Goal: Transaction & Acquisition: Obtain resource

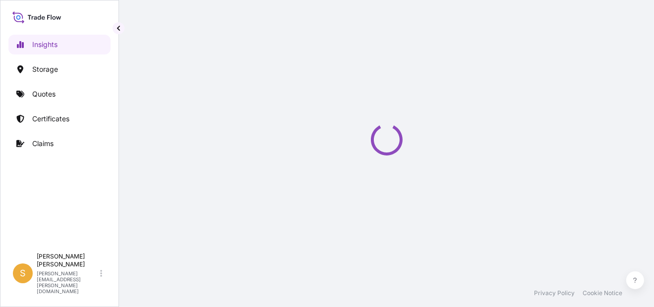
select select "2025"
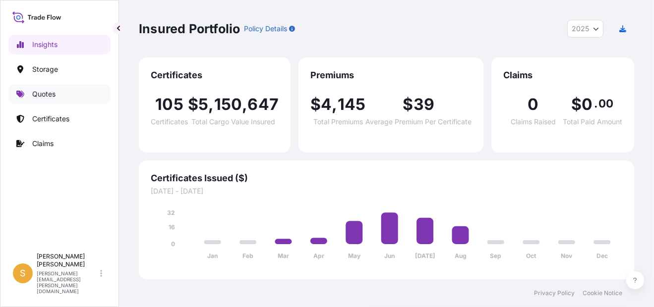
click at [62, 90] on link "Quotes" at bounding box center [59, 94] width 102 height 20
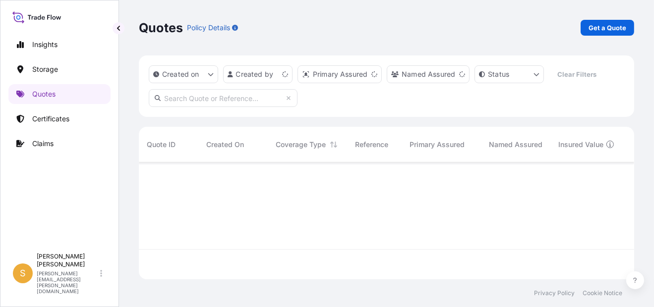
scroll to position [115, 487]
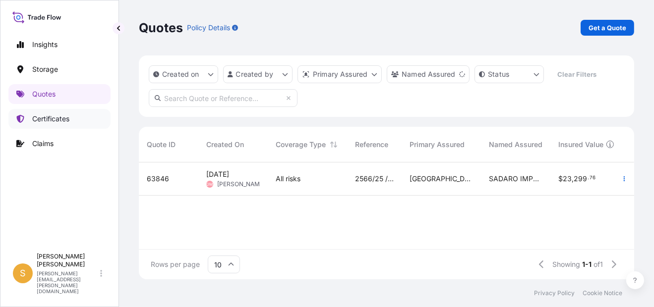
click at [61, 126] on link "Certificates" at bounding box center [59, 119] width 102 height 20
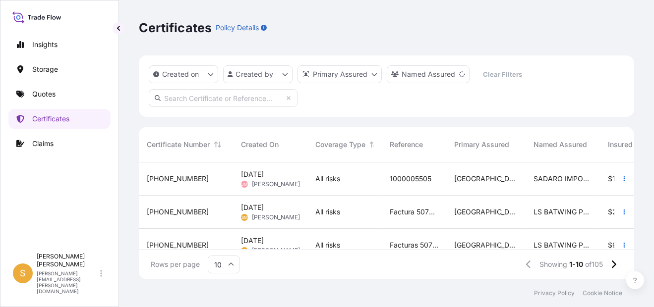
click at [159, 213] on span "[PHONE_NUMBER]" at bounding box center [178, 212] width 62 height 10
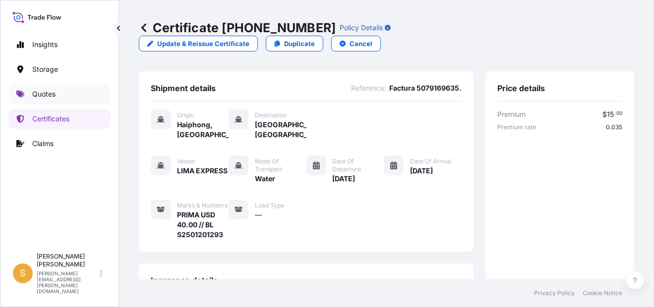
click at [74, 98] on link "Quotes" at bounding box center [59, 94] width 102 height 20
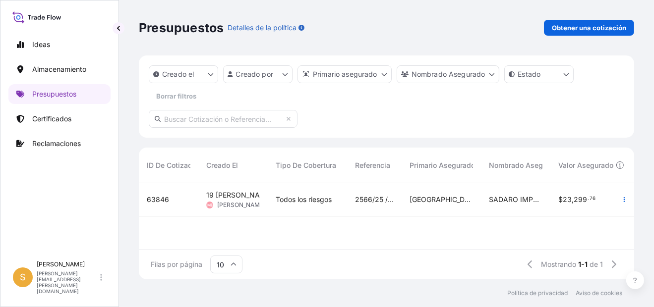
scroll to position [8, 7]
click at [583, 27] on p "Obtener una cotización" at bounding box center [589, 28] width 74 height 10
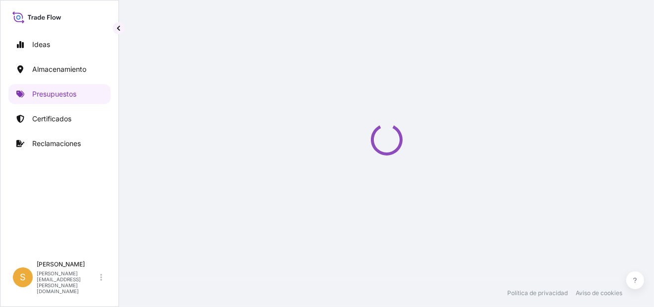
select select "Water"
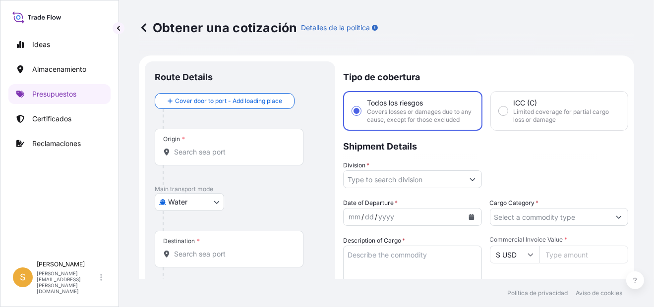
scroll to position [15, 0]
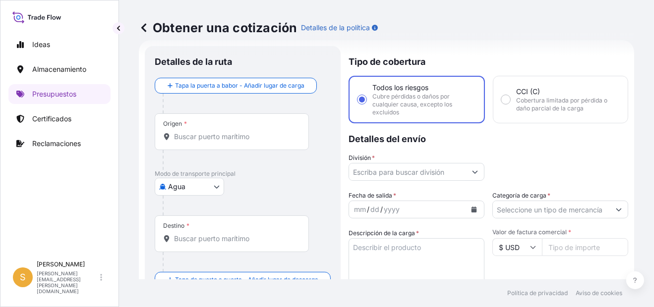
click at [208, 188] on body "Ideas Almacenamiento Presupuestos Certificados Reclamaciones S [PERSON_NAME] [P…" at bounding box center [327, 153] width 654 height 307
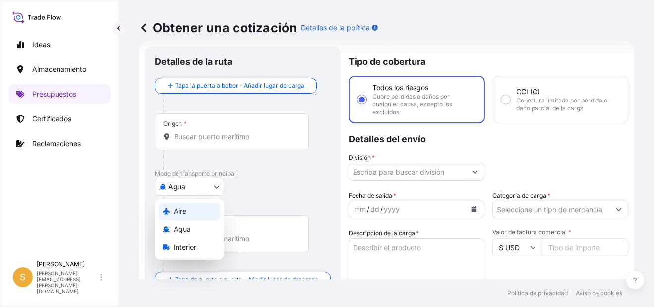
click at [187, 216] on div "Aire" at bounding box center [189, 212] width 61 height 18
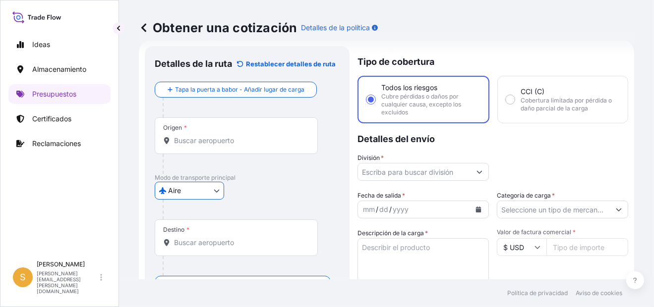
click at [253, 147] on div "Origen *" at bounding box center [236, 135] width 163 height 37
click at [253, 146] on input "Origen *" at bounding box center [239, 141] width 131 height 10
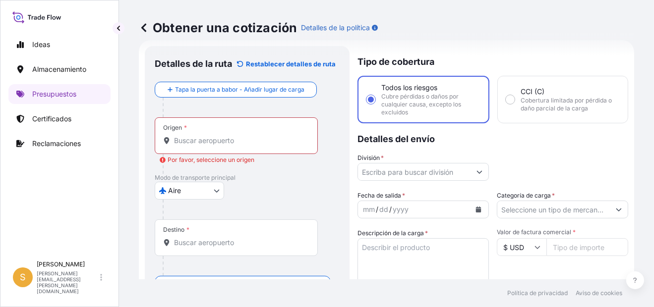
click at [186, 147] on div "Origen *" at bounding box center [236, 135] width 163 height 37
click at [186, 146] on input "Origen * Por favor, seleccione un origen" at bounding box center [239, 141] width 131 height 10
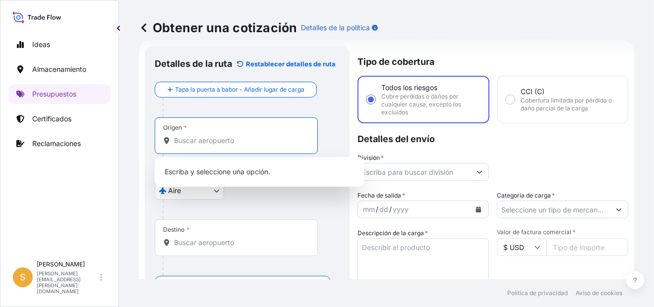
paste input "KATUNAYAKE"
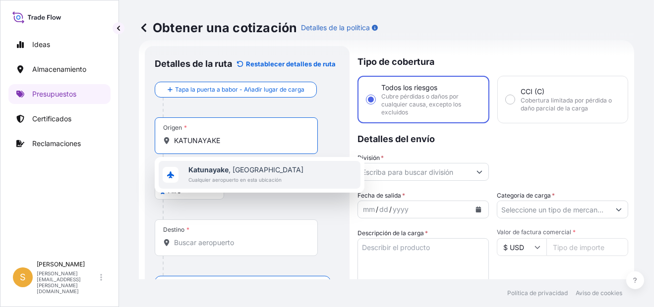
click at [259, 172] on span "Katunayake , [GEOGRAPHIC_DATA]" at bounding box center [245, 170] width 115 height 10
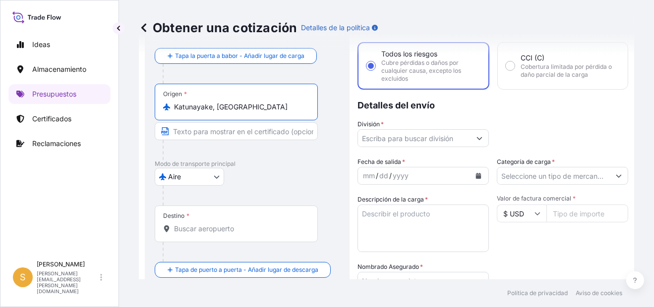
scroll to position [65, 0]
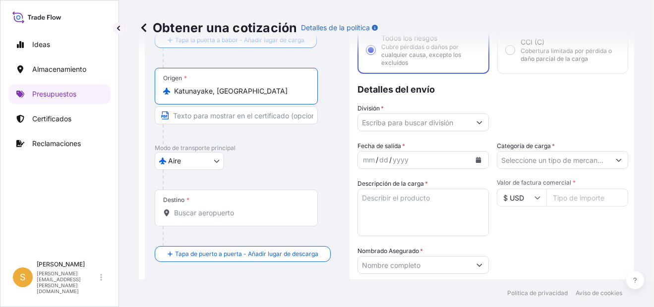
type input "Katunayake, [GEOGRAPHIC_DATA]"
click at [210, 215] on input "Destino *" at bounding box center [239, 213] width 131 height 10
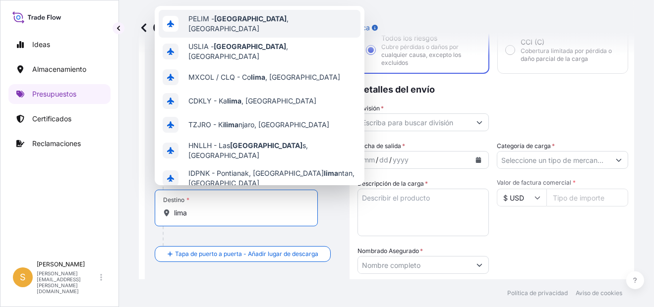
click at [282, 23] on div "PELIM - [GEOGRAPHIC_DATA] , [GEOGRAPHIC_DATA]" at bounding box center [260, 24] width 202 height 28
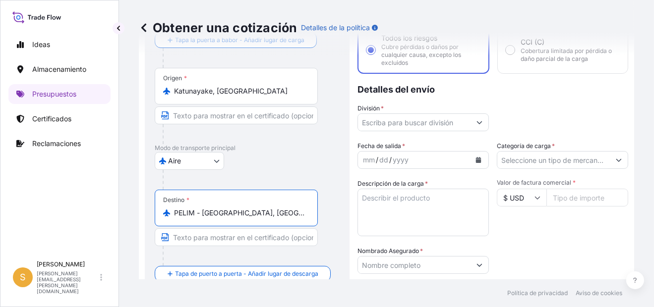
type input "PELIM - [GEOGRAPHIC_DATA], [GEOGRAPHIC_DATA]"
click at [387, 125] on input "División *" at bounding box center [414, 123] width 113 height 18
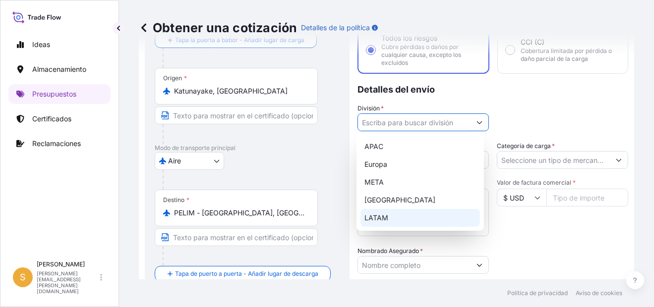
click at [392, 222] on div "LATAM" at bounding box center [419, 218] width 119 height 18
type input "LATAM"
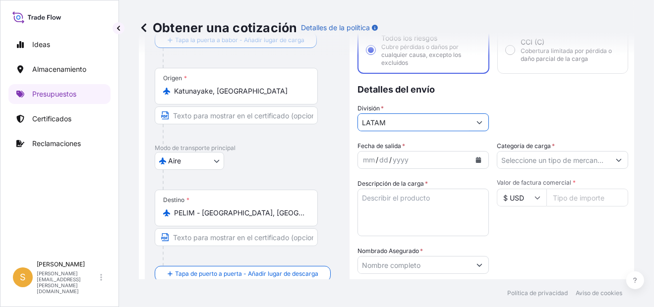
click at [477, 159] on icon "Calendario" at bounding box center [478, 160] width 6 height 6
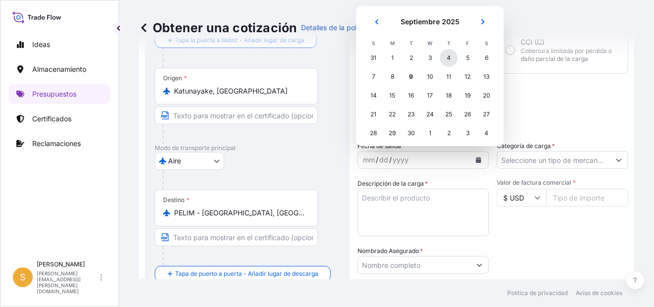
click at [451, 57] on div "4" at bounding box center [449, 58] width 18 height 18
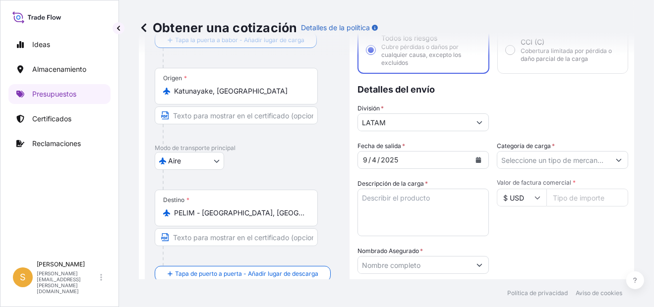
click at [477, 159] on button "Calendario" at bounding box center [478, 160] width 16 height 16
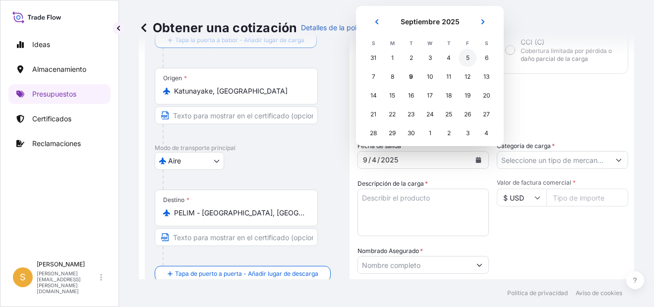
click at [467, 59] on div "5" at bounding box center [468, 58] width 18 height 18
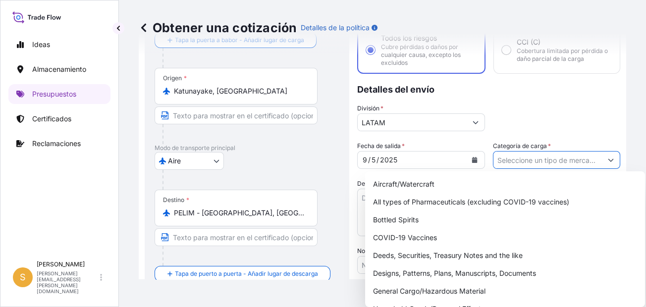
click at [544, 165] on input "Categoría de carga *" at bounding box center [548, 160] width 109 height 18
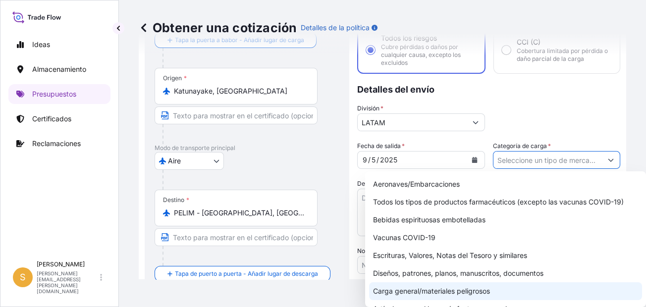
click at [457, 291] on div "Carga general/materiales peligrosos" at bounding box center [505, 292] width 273 height 18
type input "General Cargo/Hazardous Material"
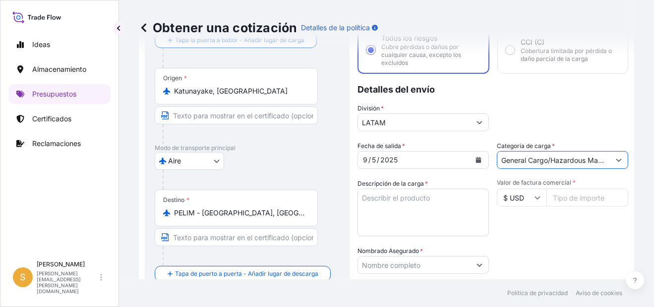
click at [434, 211] on textarea "Descripción de la carga *" at bounding box center [422, 213] width 131 height 48
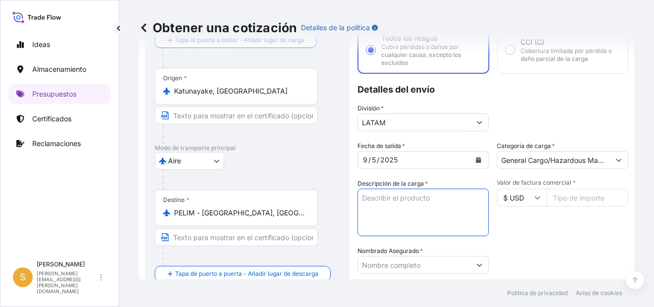
click at [429, 198] on textarea "Descripción de la carga *" at bounding box center [422, 213] width 131 height 48
paste textarea "PRENDAS DE VESTIR"
paste textarea "237 CARTONS"
type textarea "PRENDAS DE VESTIR en 237 CARTONES"
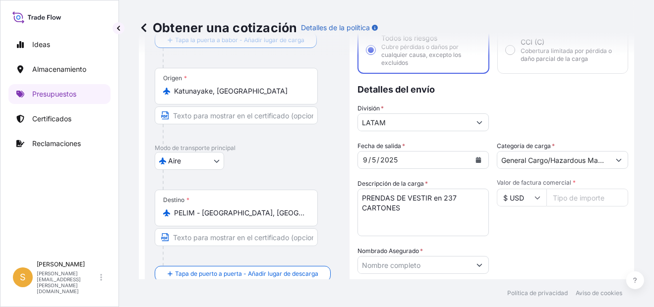
click at [594, 190] on input "Valor de factura comercial *" at bounding box center [587, 198] width 82 height 18
paste input "52034.55"
type input "52034.55"
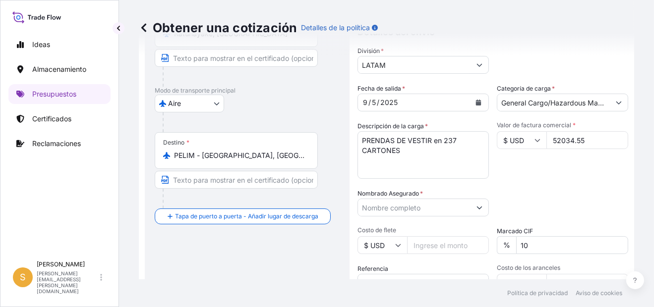
scroll to position [164, 0]
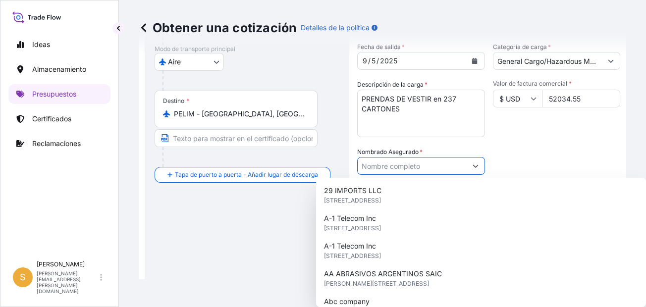
click at [392, 162] on input "Nombrado Asegurado *" at bounding box center [412, 166] width 109 height 18
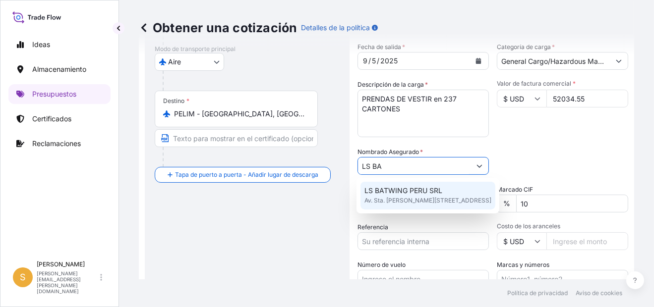
click at [416, 198] on span "Av. Sta. [PERSON_NAME][STREET_ADDRESS]" at bounding box center [427, 201] width 127 height 10
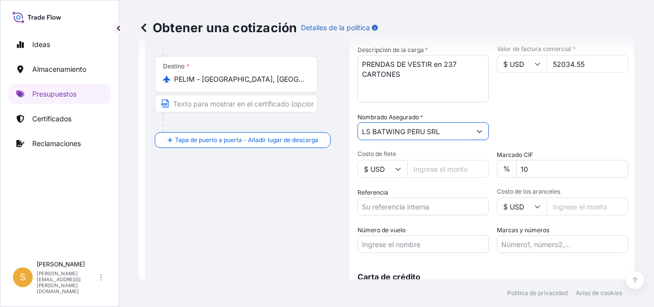
scroll to position [214, 0]
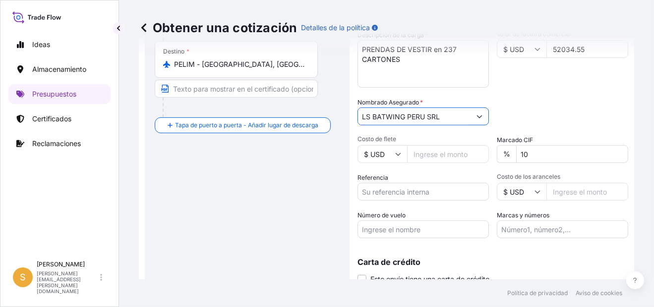
type input "LS BATWING PERU SRL"
click at [430, 194] on input "Referencia" at bounding box center [422, 192] width 131 height 18
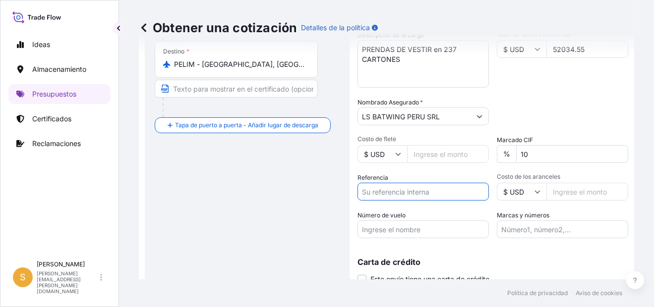
click at [443, 194] on input "Referencia" at bounding box center [422, 192] width 131 height 18
paste input "Facturas 5075305948, 5075305957, 5077004165 y demás."
type input "Facturas 5075305948, 5075305957, 5077004165 y demás."
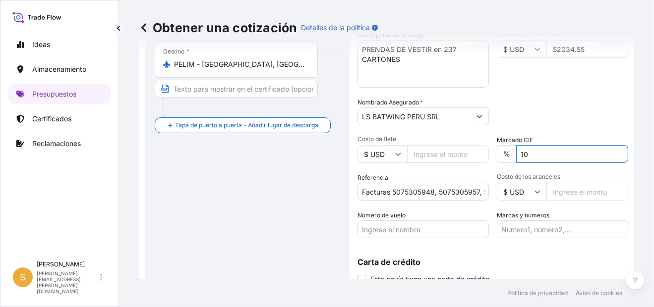
drag, startPoint x: 527, startPoint y: 151, endPoint x: 508, endPoint y: 155, distance: 19.4
click at [508, 155] on div "% 10" at bounding box center [562, 154] width 131 height 18
type input "0"
click at [565, 81] on div "Valor de factura comercial * $ USD 52034.55" at bounding box center [562, 59] width 131 height 58
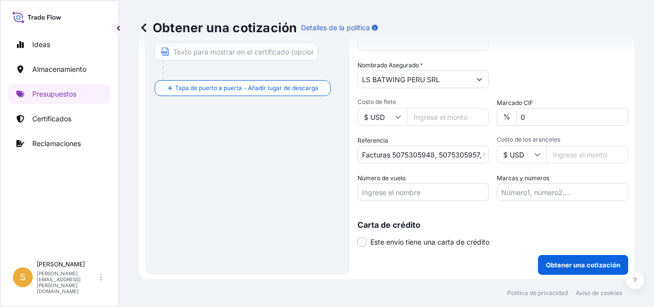
scroll to position [251, 0]
click at [424, 190] on input "Número de vuelo" at bounding box center [422, 192] width 131 height 18
click at [424, 192] on input "Número de vuelo" at bounding box center [422, 192] width 131 height 18
paste input "MP101"
type input "MP101"
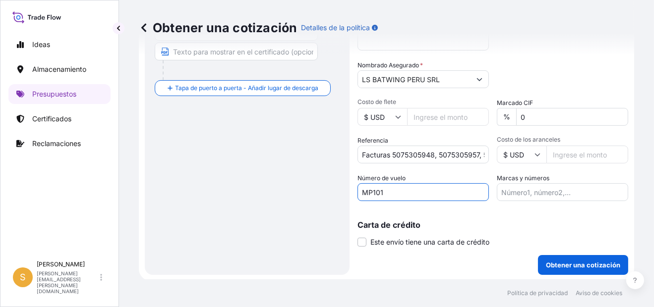
click at [544, 193] on input "Marcas y números" at bounding box center [562, 192] width 131 height 18
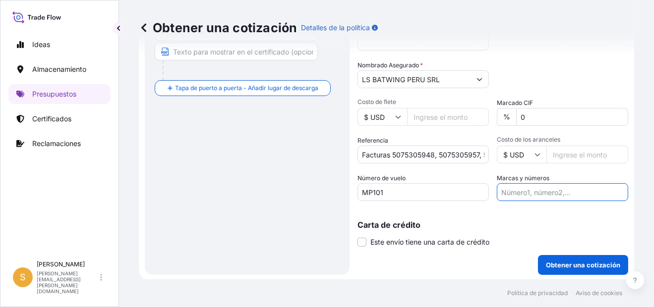
click at [555, 190] on input "Marcas y números" at bounding box center [562, 192] width 131 height 18
click at [556, 192] on input "PRIMA USD 40.00 // BL S2501162905" at bounding box center [562, 192] width 131 height 18
paste input "182.12"
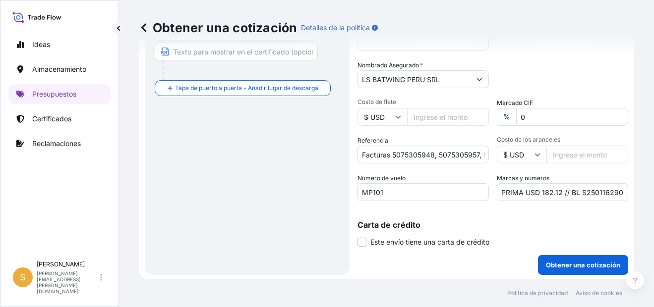
click at [592, 189] on input "PRIMA USD 182.12 // BL S2501162905" at bounding box center [562, 192] width 131 height 18
paste input "CMB2500263"
type input "PRIMA USD 182.12 // BL CMB2500263"
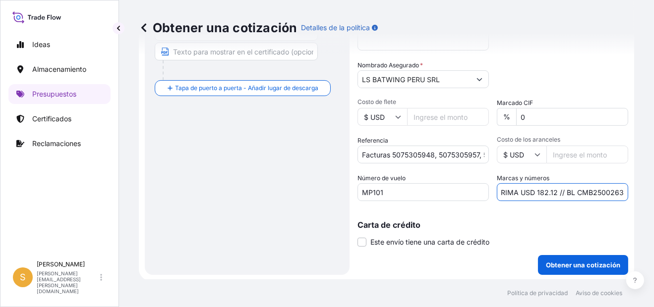
scroll to position [0, 0]
click at [598, 229] on div "Carta de crédito Este envío tiene una carta de crédito Letter of credit * Lette…" at bounding box center [492, 234] width 271 height 26
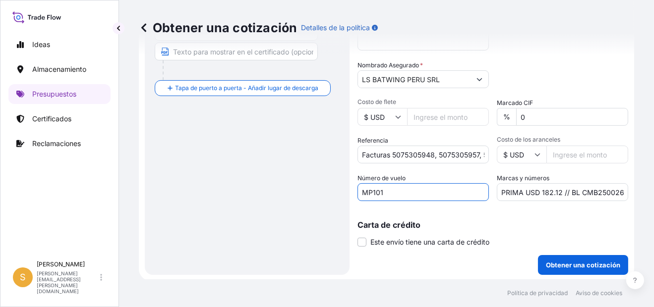
drag, startPoint x: 395, startPoint y: 195, endPoint x: 351, endPoint y: 202, distance: 44.2
click at [351, 202] on form "Detalles de la ruta Restablecer detalles de ruta Tapa la puerta a babor - Añadi…" at bounding box center [386, 43] width 495 height 476
paste input "AVIANCA [GEOGRAPHIC_DATA]"
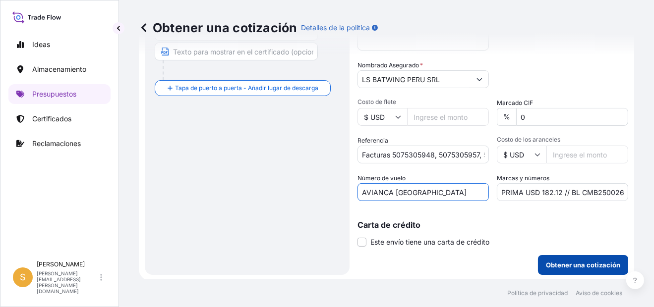
type input "AVIANCA [GEOGRAPHIC_DATA]"
click at [573, 263] on p "Obtener una cotización" at bounding box center [583, 265] width 74 height 10
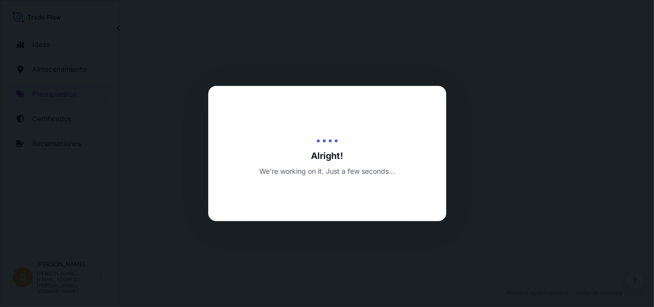
select select "Air"
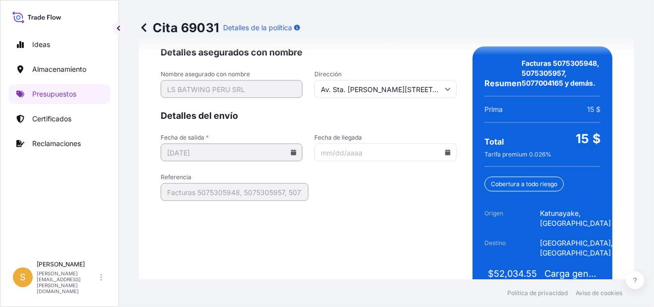
click at [445, 150] on icon at bounding box center [447, 153] width 5 height 6
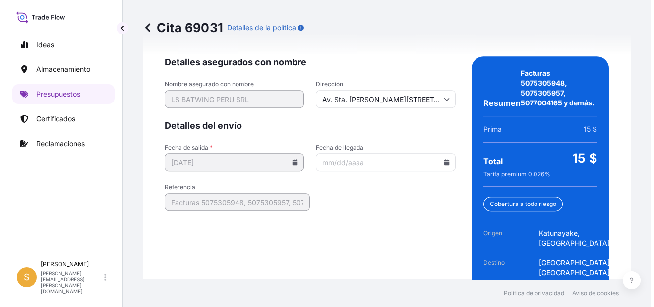
scroll to position [1672, 0]
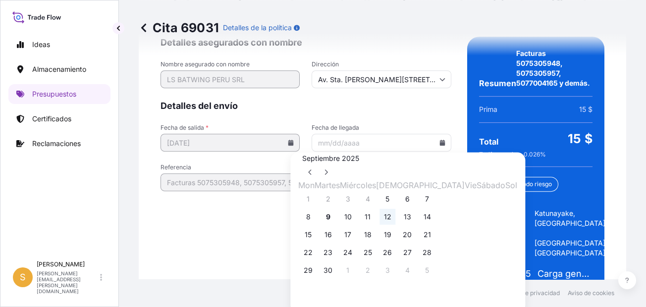
click at [396, 225] on button "12" at bounding box center [388, 217] width 16 height 16
type input "[DATE]"
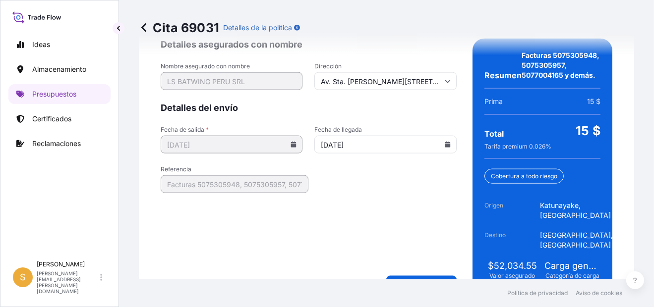
scroll to position [1663, 0]
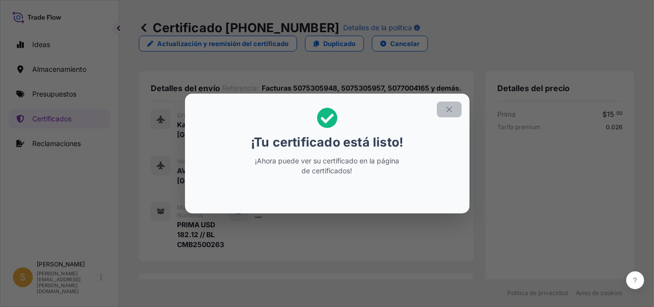
click at [448, 113] on icon "button" at bounding box center [449, 109] width 9 height 9
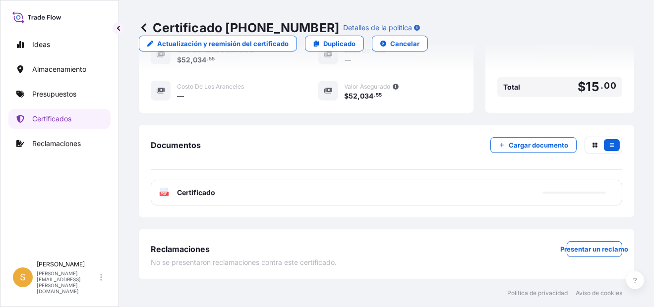
scroll to position [356, 0]
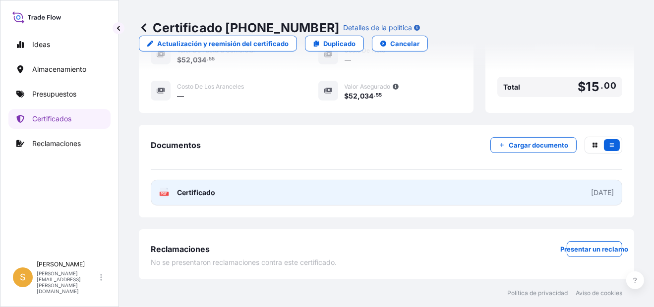
click at [254, 197] on link "PDF Certificado [DATE]" at bounding box center [386, 193] width 471 height 26
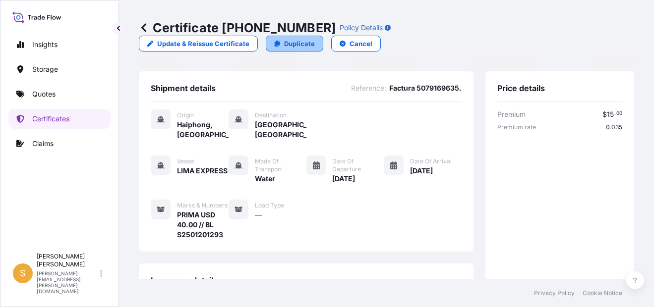
click at [323, 36] on link "Duplicate" at bounding box center [295, 44] width 58 height 16
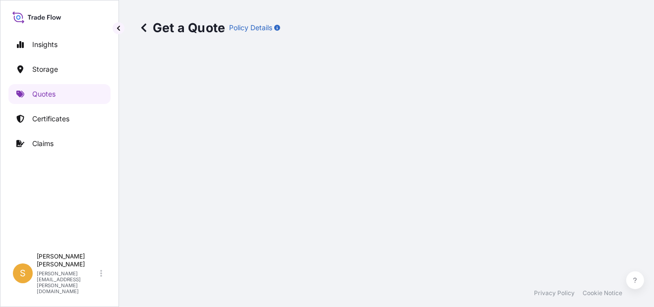
select select "Water"
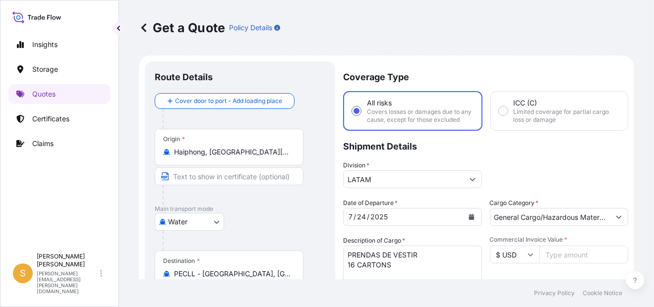
scroll to position [15, 0]
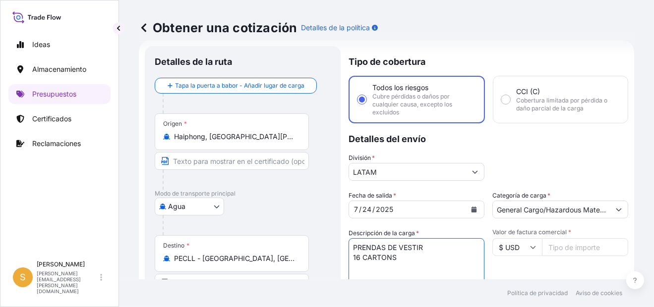
drag, startPoint x: 430, startPoint y: 247, endPoint x: 349, endPoint y: 247, distance: 81.3
click at [349, 247] on textarea "PRENDAS DE VESTIR 16 CARTONS" at bounding box center [417, 262] width 136 height 48
